Goal: Information Seeking & Learning: Learn about a topic

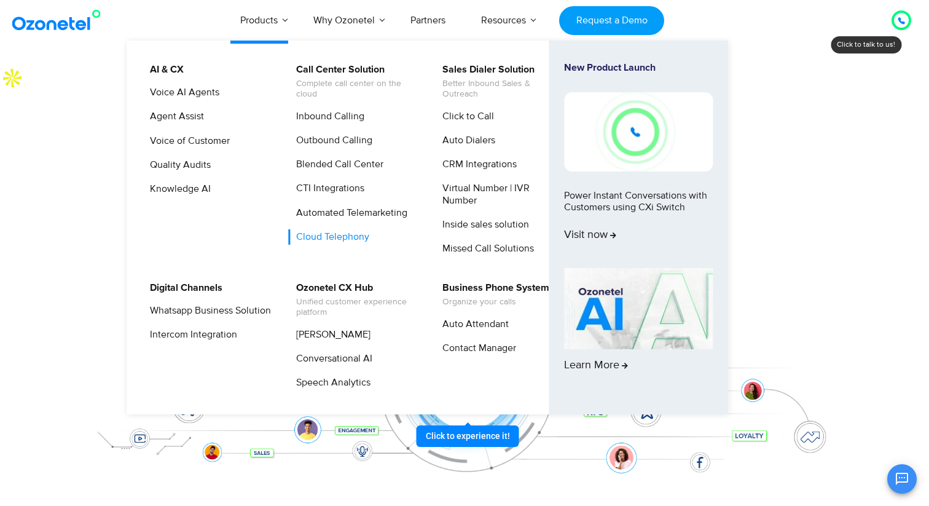
click at [327, 238] on link "Cloud Telephony" at bounding box center [329, 236] width 83 height 15
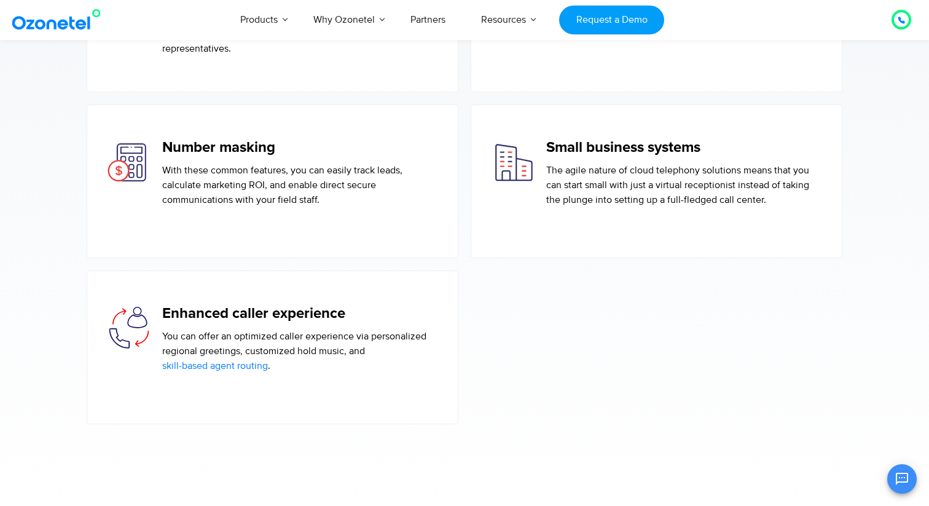
scroll to position [1949, 0]
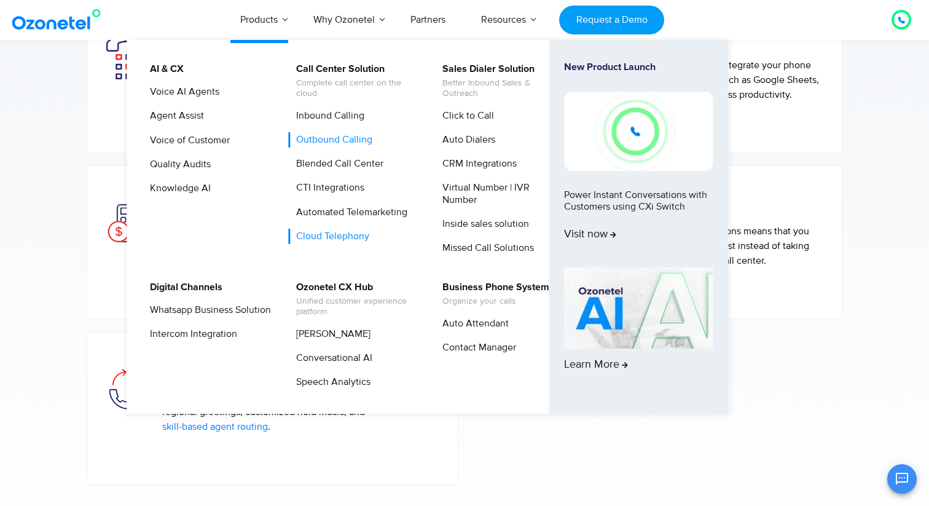
click at [352, 140] on link "Outbound Calling" at bounding box center [331, 139] width 86 height 15
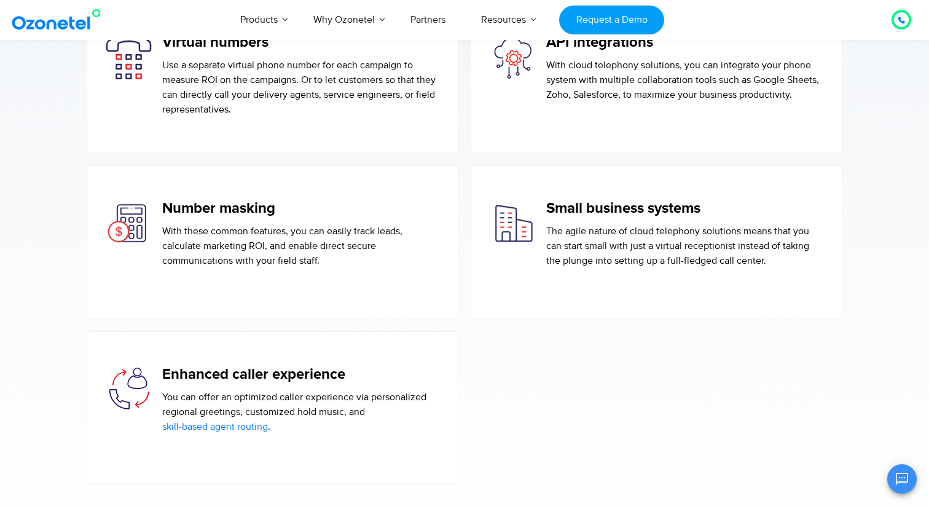
click at [0, 277] on section "Robust, powerful calling features Cloud telephony solutions offer many features…" at bounding box center [464, 43] width 929 height 1043
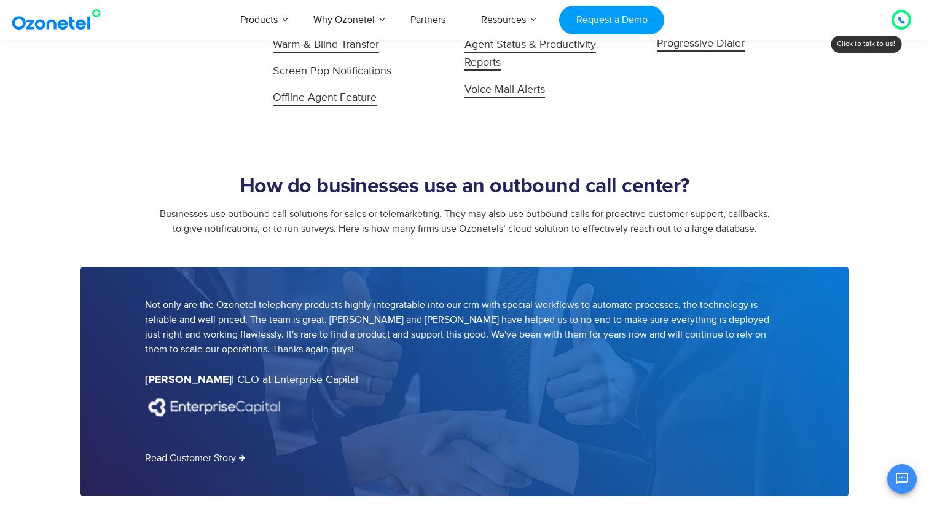
scroll to position [1440, 0]
